Goal: Task Accomplishment & Management: Use online tool/utility

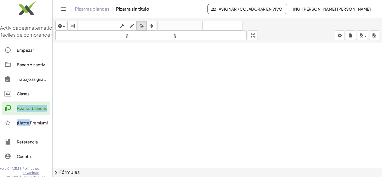
drag, startPoint x: 30, startPoint y: 130, endPoint x: 31, endPoint y: 104, distance: 26.0
click at [31, 104] on div "Empezar Banco de actividades Trabajo asignado Clases Pizarras blancas ¡Hazte Pr…" at bounding box center [26, 87] width 52 height 92
click at [25, 96] on font "Clases" at bounding box center [23, 93] width 13 height 5
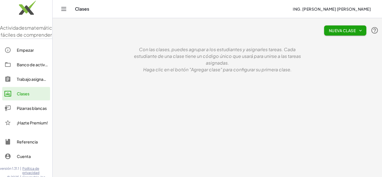
click at [339, 28] on button "Nueva clase" at bounding box center [345, 30] width 42 height 10
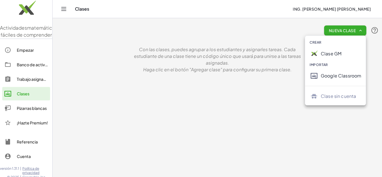
click at [326, 51] on font "Clase GM" at bounding box center [331, 54] width 21 height 6
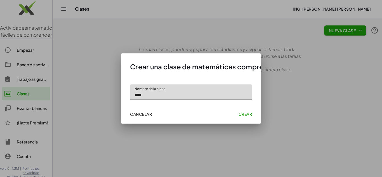
type input "****"
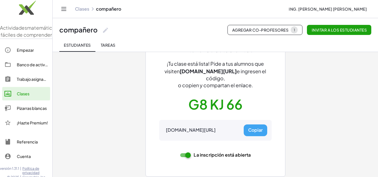
scroll to position [40, 0]
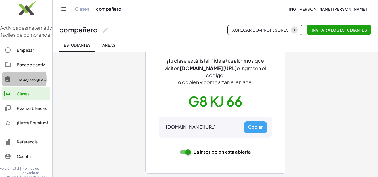
click at [32, 83] on div "Trabajo asignado" at bounding box center [32, 79] width 31 height 7
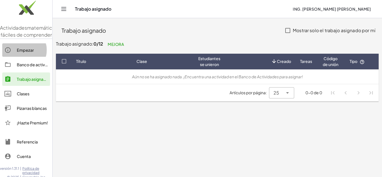
click at [34, 57] on link "Empezar" at bounding box center [26, 49] width 48 height 13
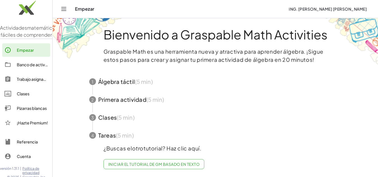
scroll to position [7, 0]
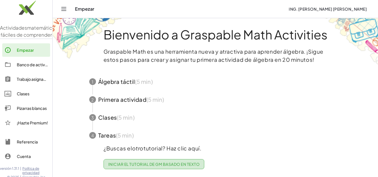
click at [143, 163] on link "Iniciar el tutorial de GM basado en texto" at bounding box center [153, 164] width 101 height 10
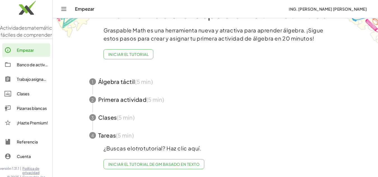
scroll to position [11, 0]
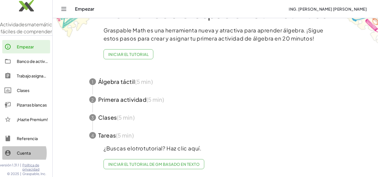
click at [29, 154] on font "Cuenta" at bounding box center [24, 152] width 14 height 5
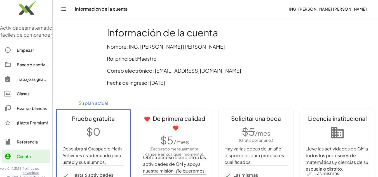
click at [20, 53] on font "Empezar" at bounding box center [25, 50] width 17 height 5
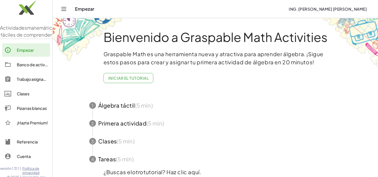
scroll to position [28, 0]
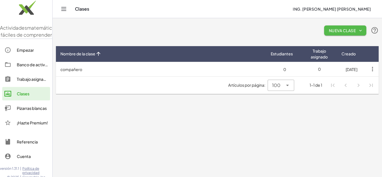
click at [346, 32] on font "Nueva clase" at bounding box center [342, 30] width 27 height 5
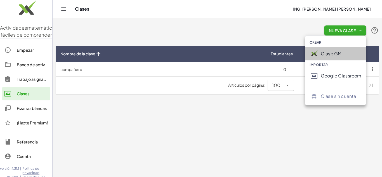
click at [329, 54] on font "Clase GM" at bounding box center [331, 54] width 21 height 6
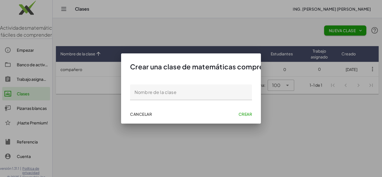
click at [143, 109] on div "Cancelar Crear" at bounding box center [191, 114] width 131 height 15
click at [139, 111] on button "Cancelar" at bounding box center [141, 114] width 26 height 10
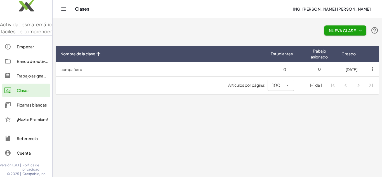
scroll to position [11, 0]
click at [20, 104] on font "Pizarras blancas" at bounding box center [32, 104] width 30 height 5
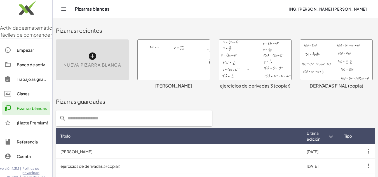
click at [89, 71] on div "Nueva pizarra blanca" at bounding box center [92, 59] width 73 height 41
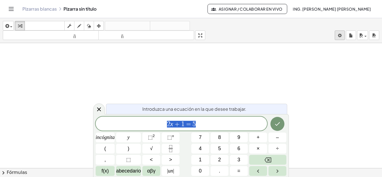
click at [340, 36] on body "Actividades matemáticas fáciles de comprender Empezar Banco de actividades Trab…" at bounding box center [191, 88] width 382 height 177
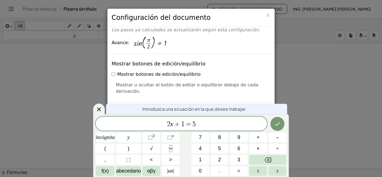
scroll to position [112, 0]
click at [269, 16] on font "×" at bounding box center [267, 15] width 5 height 7
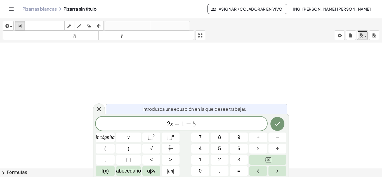
click at [361, 32] on icon "button" at bounding box center [361, 35] width 5 height 7
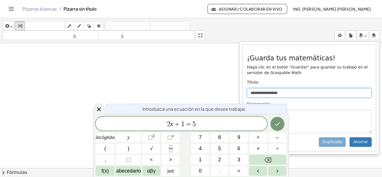
click at [303, 94] on input "**********" at bounding box center [309, 93] width 125 height 10
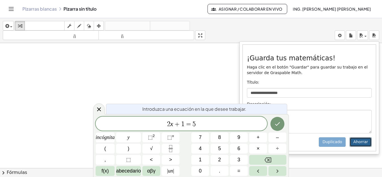
click at [364, 144] on font "Ahorrar" at bounding box center [360, 142] width 15 height 4
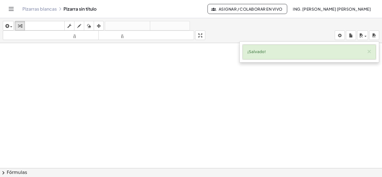
click at [325, 67] on div at bounding box center [191, 172] width 382 height 258
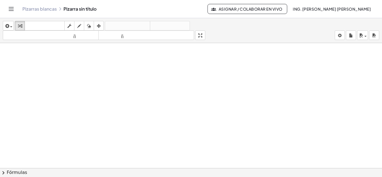
click at [377, 30] on div "insertar Seleccione uno: Expresión matemática Función Texto Vídeo de YouTube Gr…" at bounding box center [191, 30] width 382 height 25
click at [374, 41] on div "insertar Seleccione uno: Expresión matemática Función Texto Vídeo de YouTube Gr…" at bounding box center [191, 30] width 382 height 25
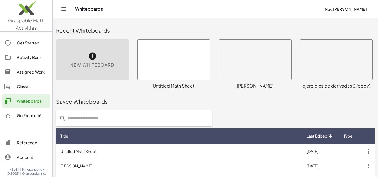
click at [107, 69] on div "New Whiteboard" at bounding box center [92, 59] width 73 height 41
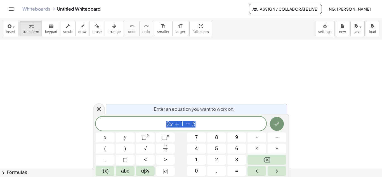
click at [108, 69] on div at bounding box center [191, 168] width 382 height 258
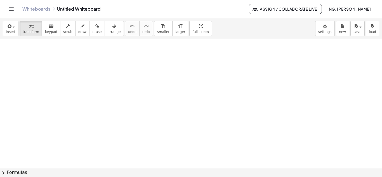
click at [108, 69] on div at bounding box center [191, 168] width 382 height 258
click at [112, 28] on icon "button" at bounding box center [114, 26] width 4 height 7
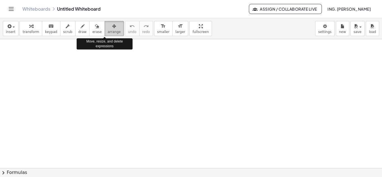
click at [108, 29] on div "button" at bounding box center [114, 26] width 13 height 7
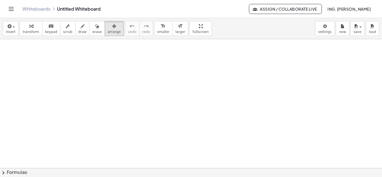
click at [9, 37] on div "insert select one: Math Expression Function Text Youtube Video Graphing Geometr…" at bounding box center [191, 28] width 382 height 21
click at [10, 35] on button "insert" at bounding box center [11, 28] width 16 height 15
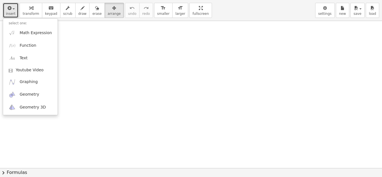
click at [186, 57] on div "insert select one: Math Expression Function Text Youtube Video Graphing Geometr…" at bounding box center [191, 88] width 382 height 177
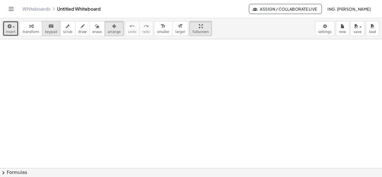
click at [45, 33] on span "keypad" at bounding box center [51, 32] width 12 height 4
click at [63, 30] on span "scrub" at bounding box center [67, 32] width 9 height 4
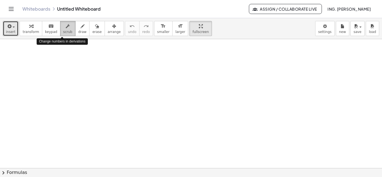
click at [63, 29] on button "scrub" at bounding box center [67, 28] width 15 height 15
click at [79, 28] on div "button" at bounding box center [82, 26] width 8 height 7
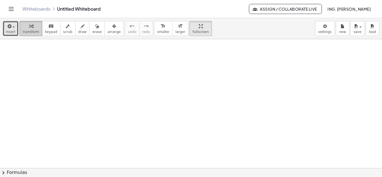
click at [27, 30] on span "transform" at bounding box center [31, 32] width 17 height 4
click at [13, 35] on button "insert" at bounding box center [11, 28] width 16 height 15
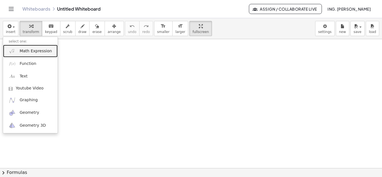
click at [39, 52] on span "Math Expression" at bounding box center [36, 51] width 32 height 6
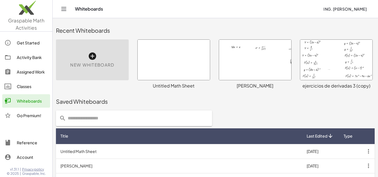
drag, startPoint x: 170, startPoint y: 20, endPoint x: 216, endPoint y: 7, distance: 47.1
